Goal: Information Seeking & Learning: Check status

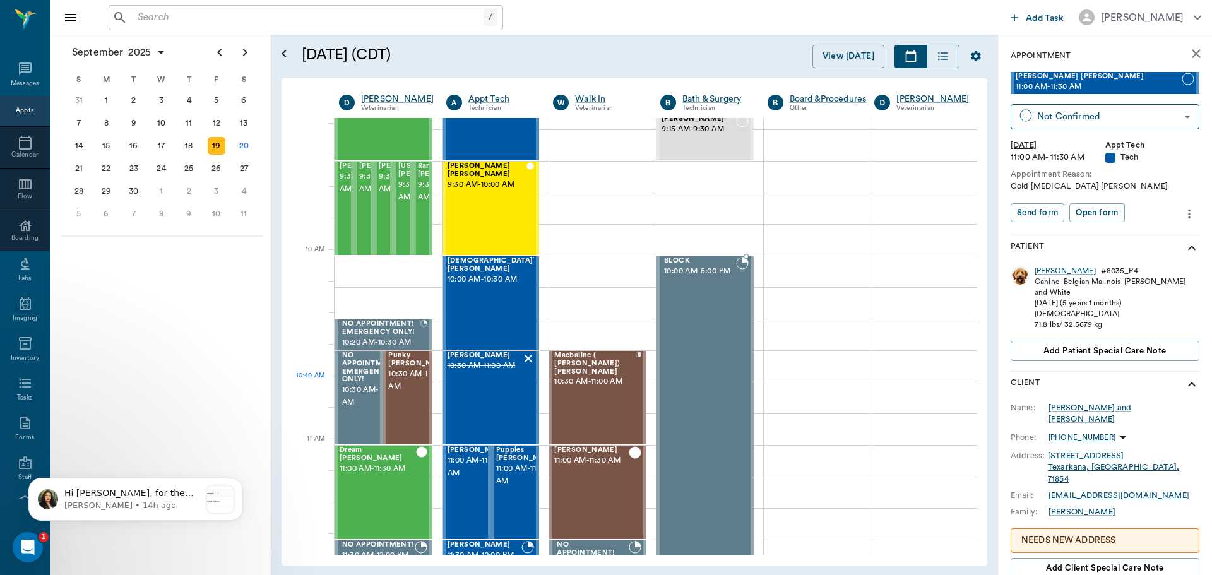
scroll to position [253, 0]
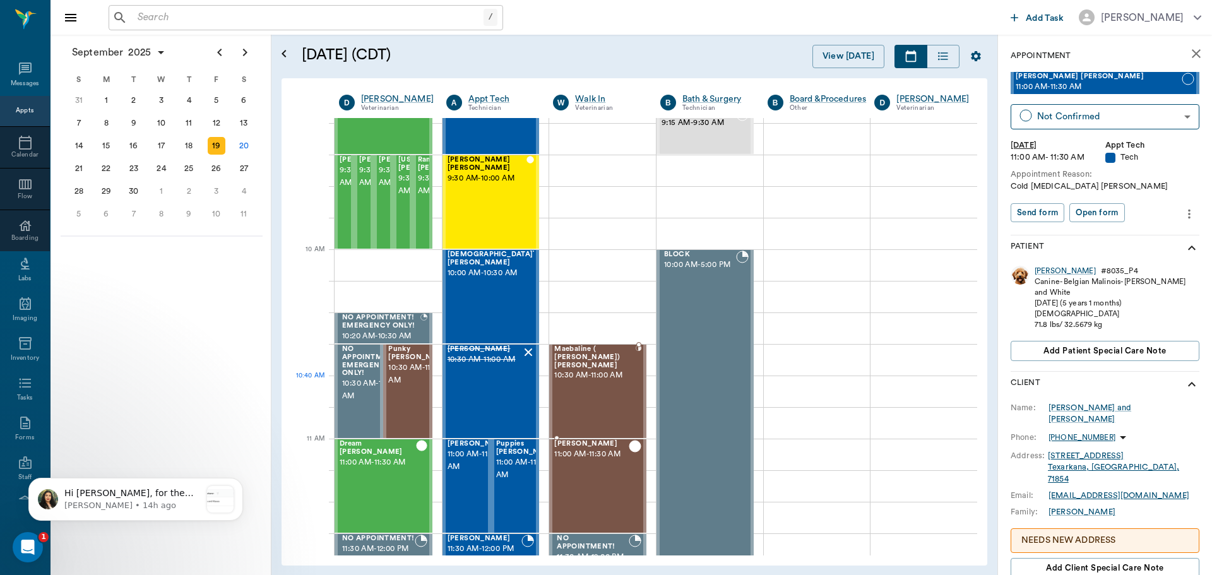
click at [604, 385] on div "Maebaline ( [PERSON_NAME]) [PERSON_NAME] 10:30 AM - 11:00 AM" at bounding box center [594, 391] width 81 height 92
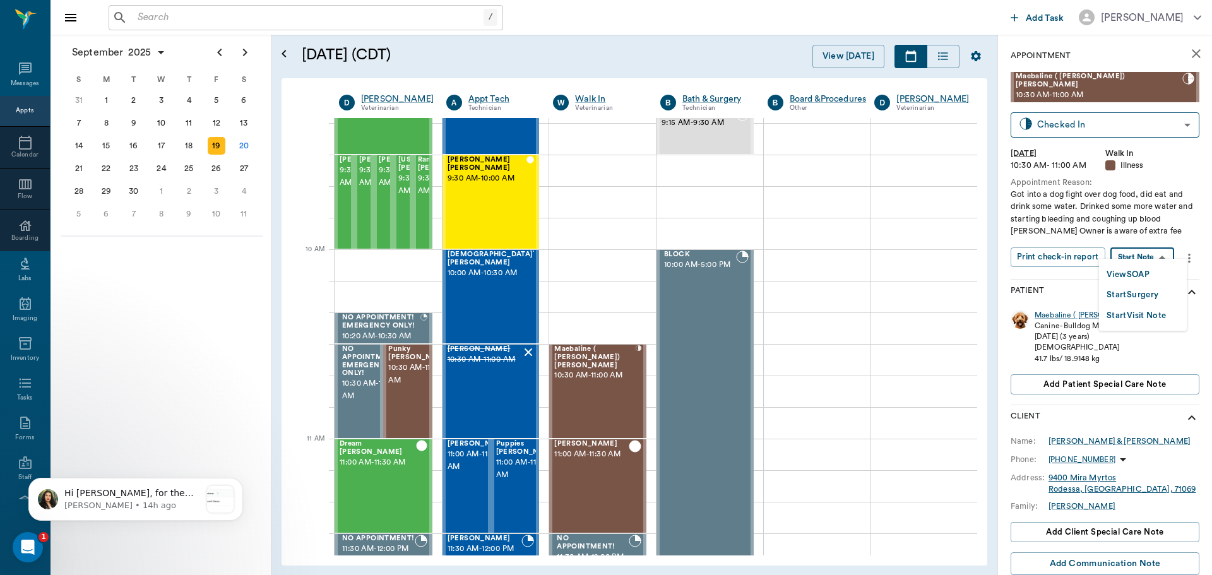
click at [1141, 251] on body "/ ​ Add Task [PERSON_NAME] Nectar Messages Appts Calendar Flow Boarding Labs Im…" at bounding box center [606, 287] width 1212 height 575
click at [1136, 271] on button "View SOAP" at bounding box center [1128, 275] width 43 height 15
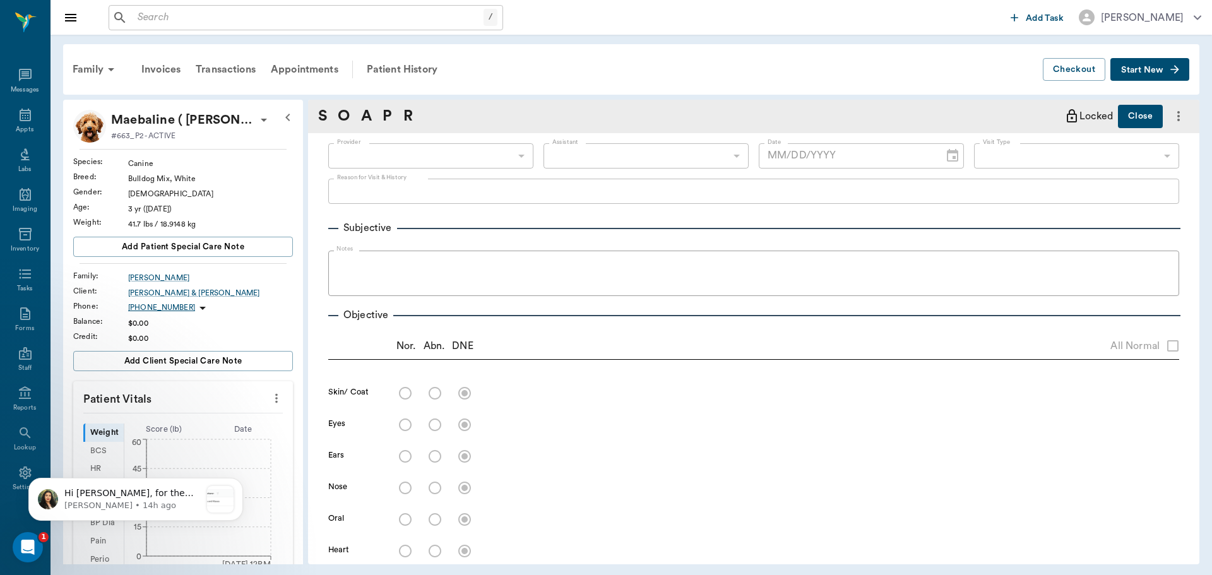
type input "63ec2f075fda476ae8351a4d"
type input "63ec2e7e52e12b0ba117b124"
type input "65d2be4f46e3a538d89b8c15"
type textarea "Got into a dog fight over dog food, did eat and drink some water. Drinked some …"
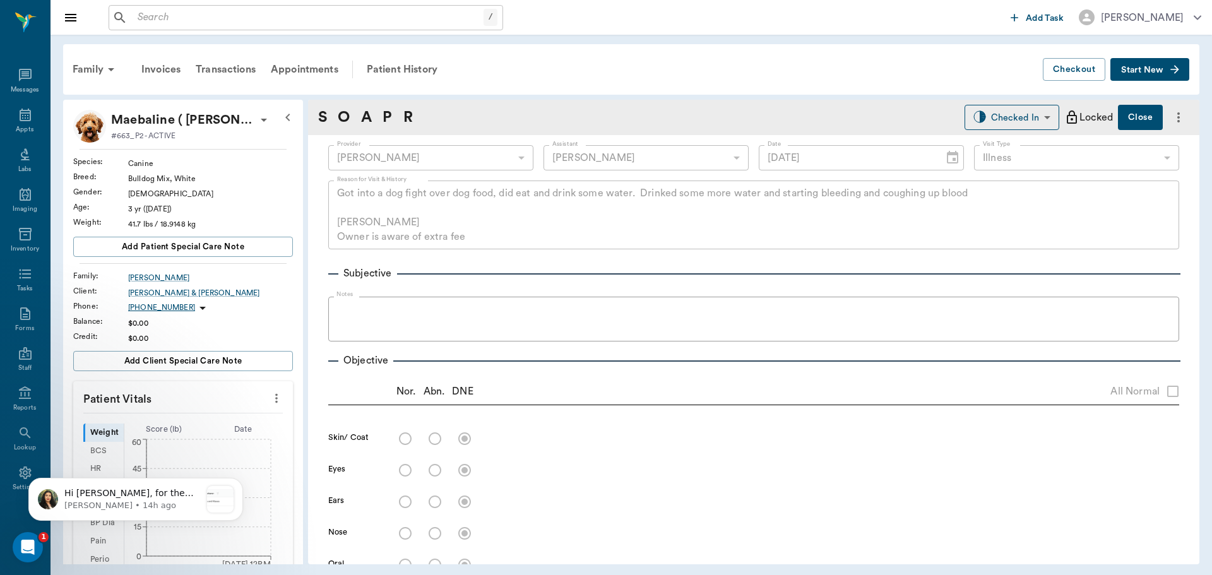
type input "[DATE]"
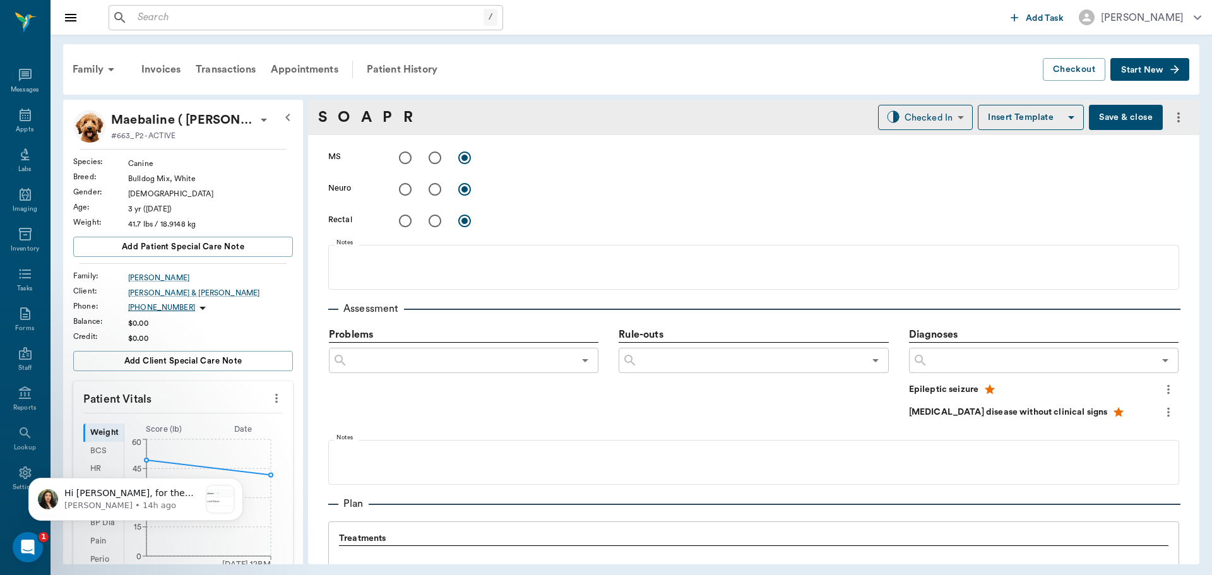
scroll to position [442, 0]
